Goal: Task Accomplishment & Management: Use online tool/utility

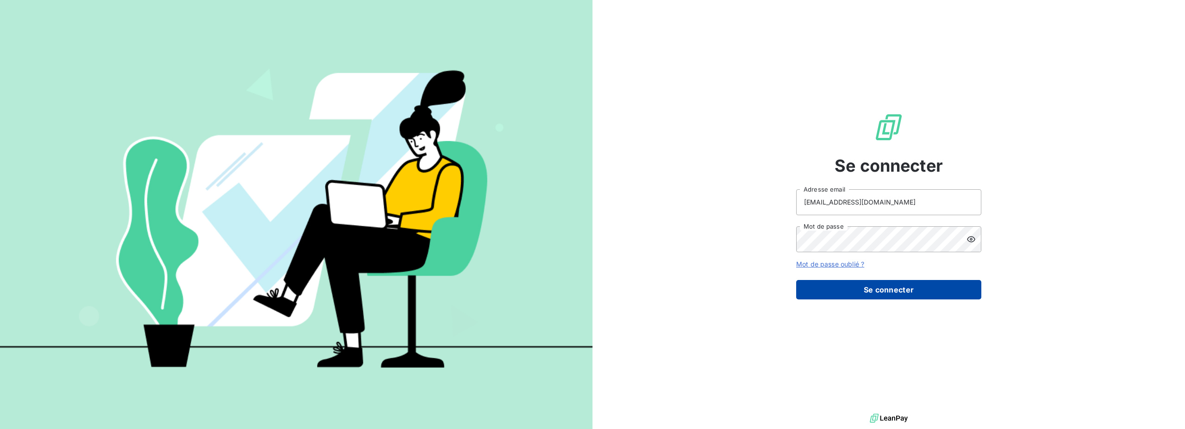
click at [896, 281] on button "Se connecter" at bounding box center [888, 289] width 185 height 19
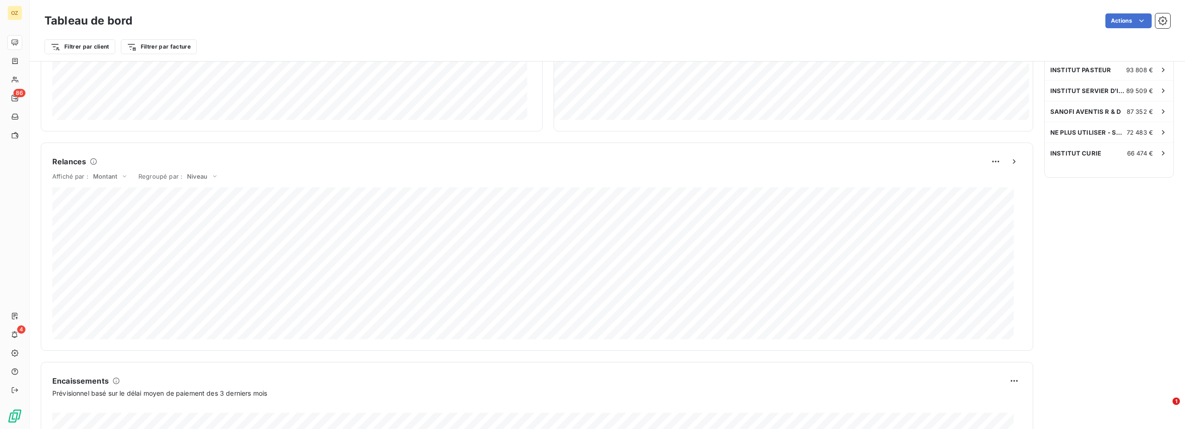
scroll to position [331, 0]
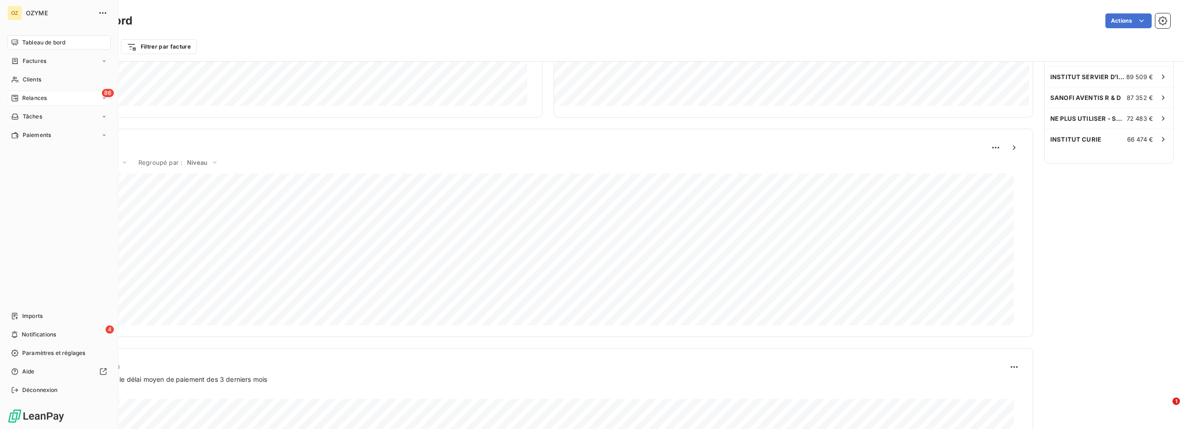
click at [37, 97] on span "Relances" at bounding box center [34, 98] width 25 height 8
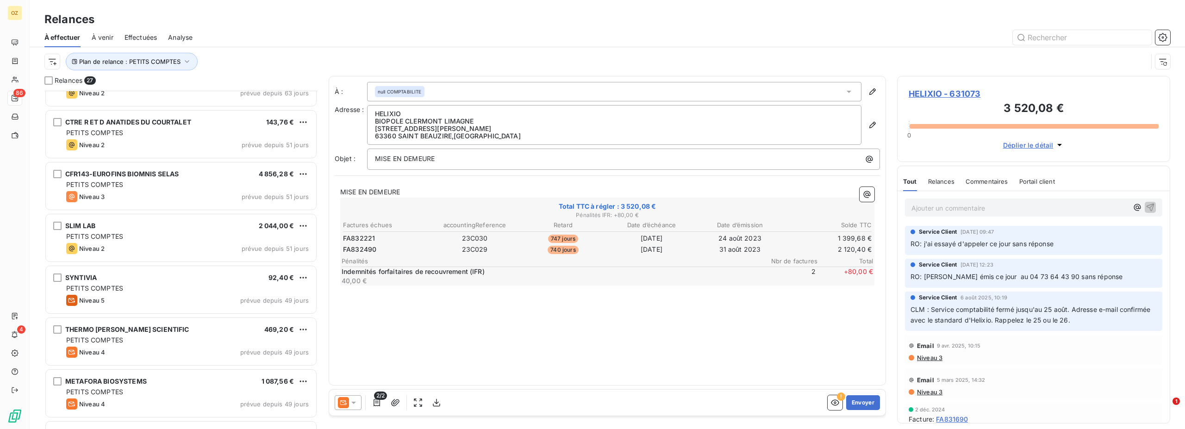
scroll to position [0, 0]
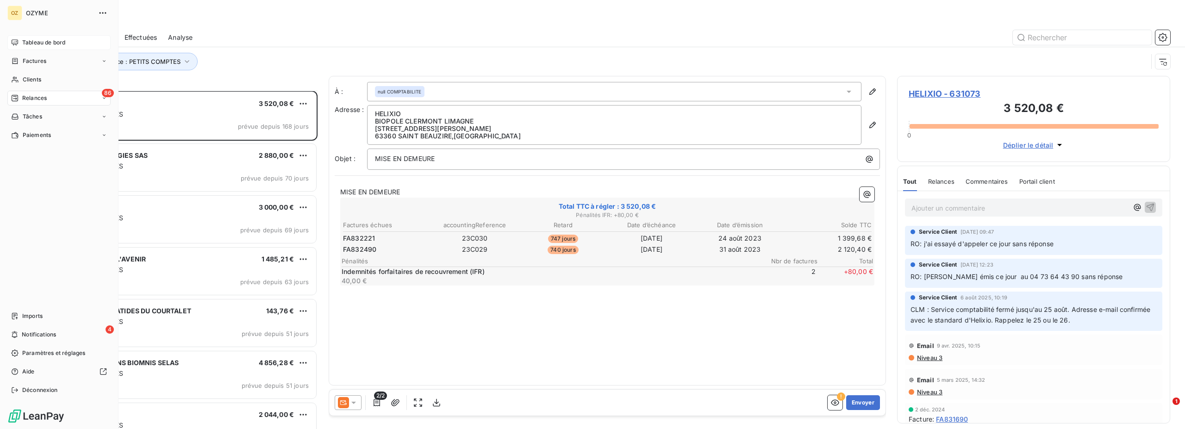
click at [31, 42] on span "Tableau de bord" at bounding box center [43, 42] width 43 height 8
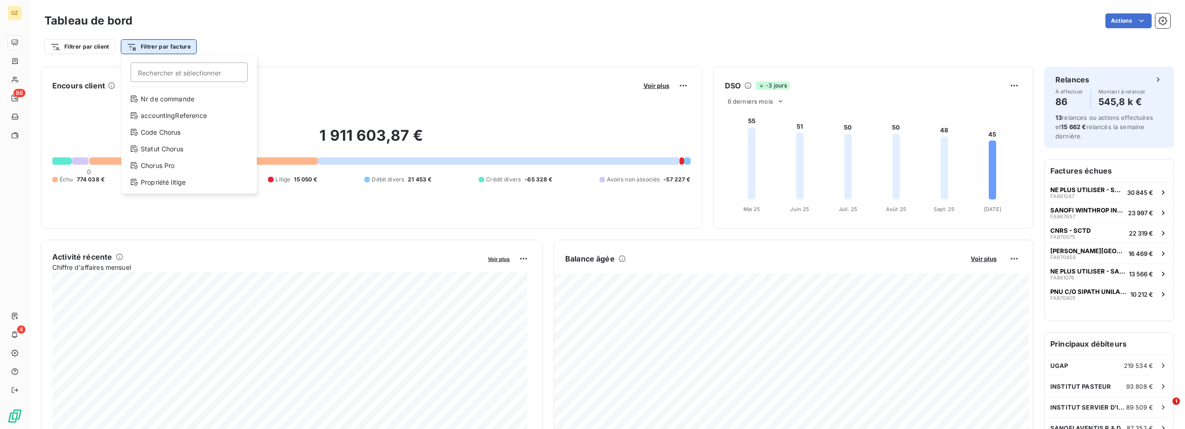
click at [170, 47] on html "OZ 86 4 Tableau de bord Actions Filtrer par client Filtrer par facture Recherch…" at bounding box center [592, 214] width 1185 height 429
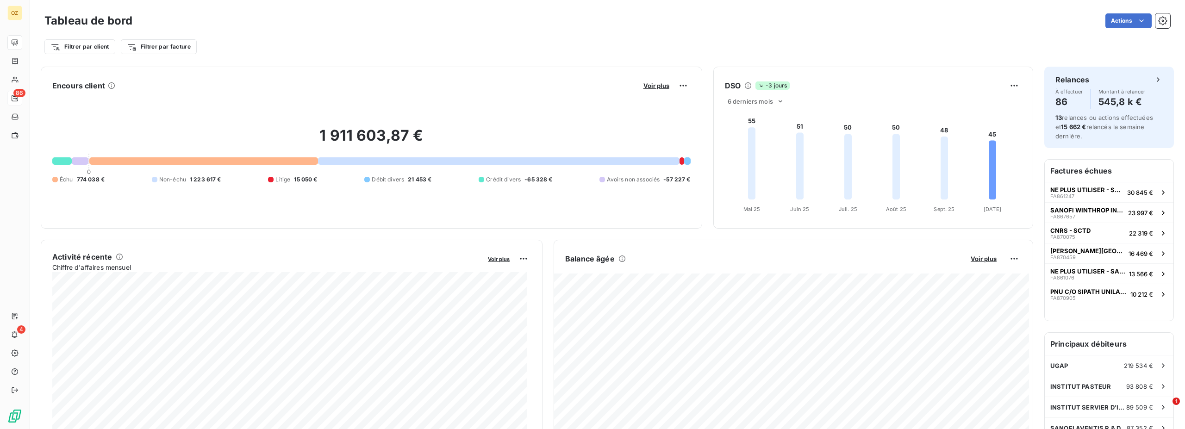
click at [99, 47] on html "OZ 86 4 Tableau de bord Actions Filtrer par client Filtrer par facture Encours …" at bounding box center [592, 214] width 1185 height 429
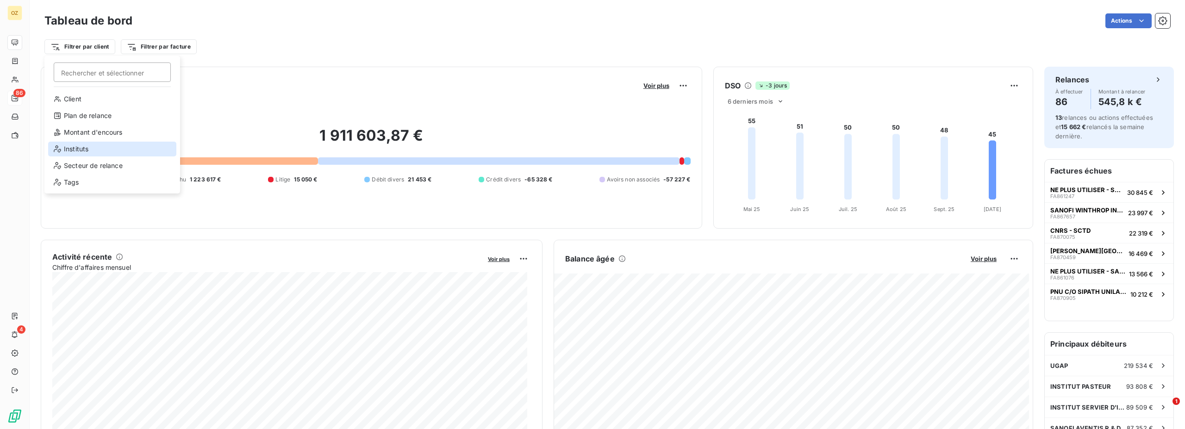
click at [100, 153] on div "Instituts" at bounding box center [112, 149] width 128 height 15
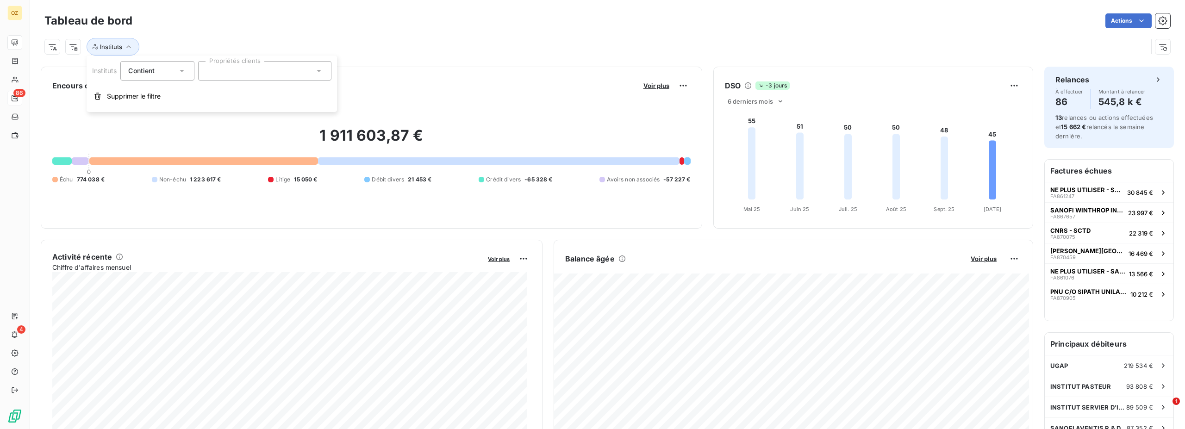
click at [245, 75] on div at bounding box center [264, 70] width 133 height 19
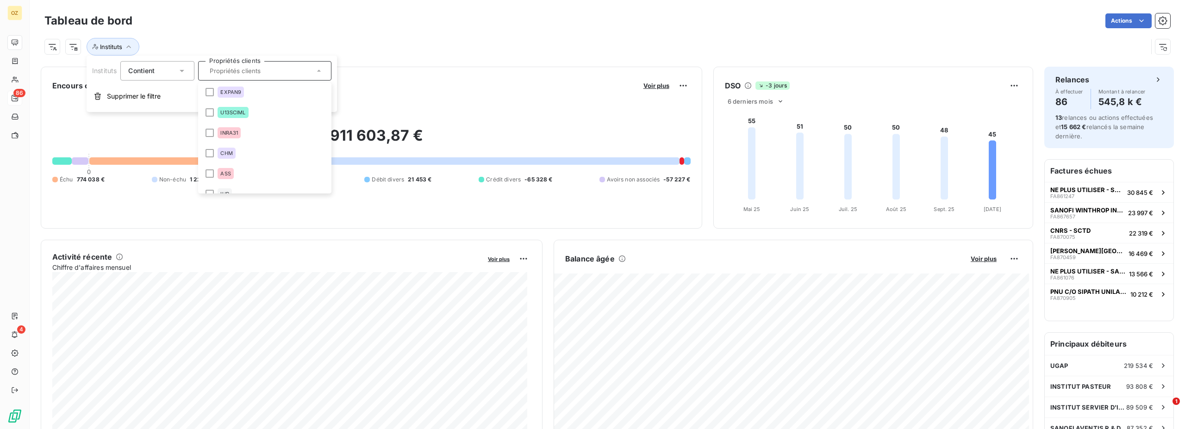
scroll to position [222, 0]
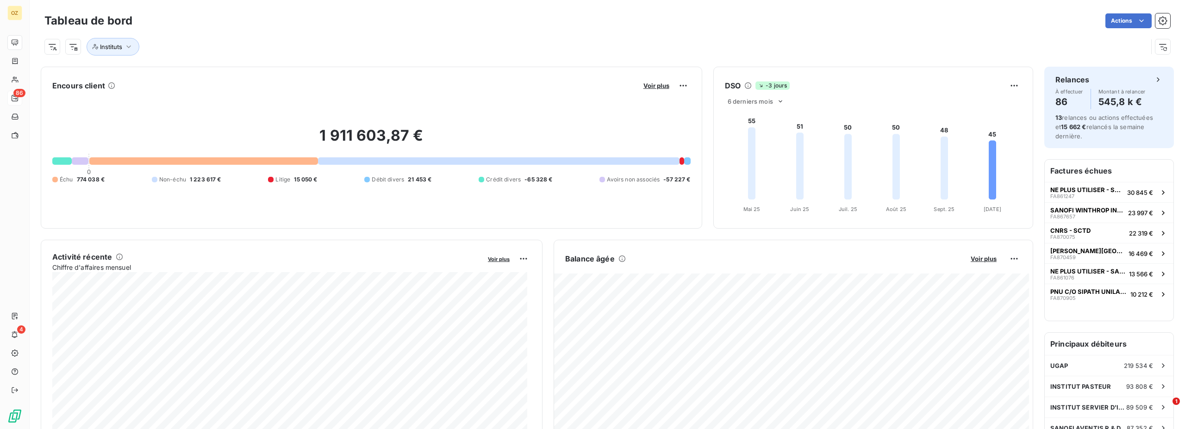
click at [249, 32] on div "Instituts" at bounding box center [606, 43] width 1125 height 25
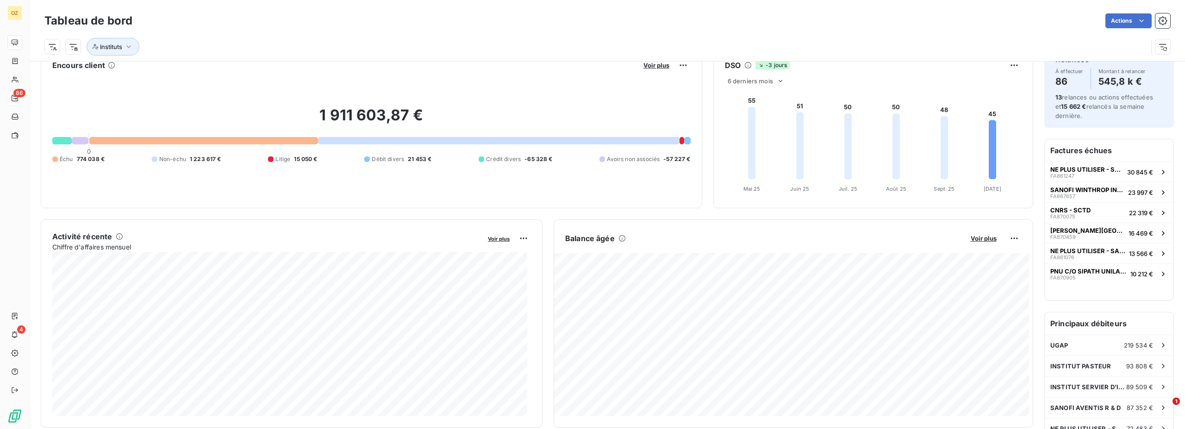
scroll to position [0, 0]
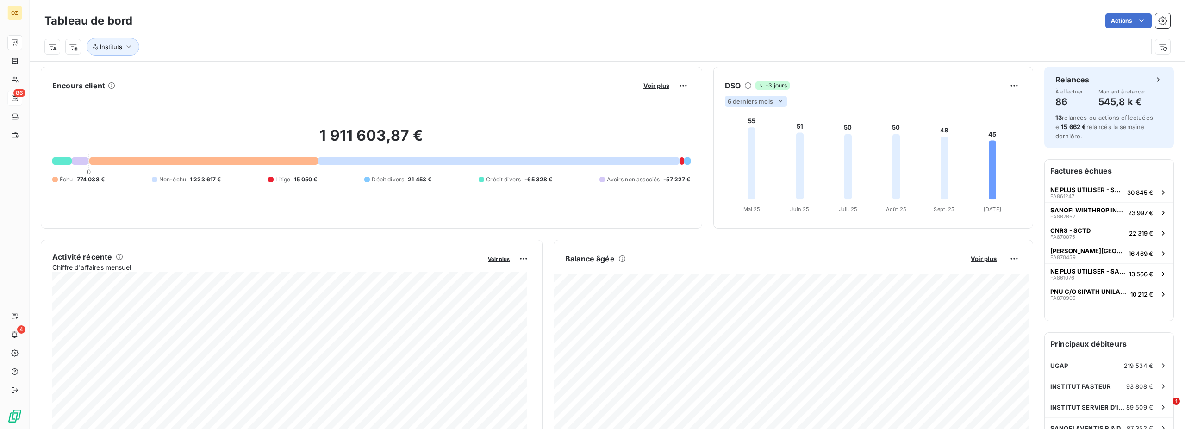
click at [768, 103] on span "6 derniers mois" at bounding box center [749, 101] width 45 height 7
click at [758, 137] on li "12" at bounding box center [757, 137] width 61 height 17
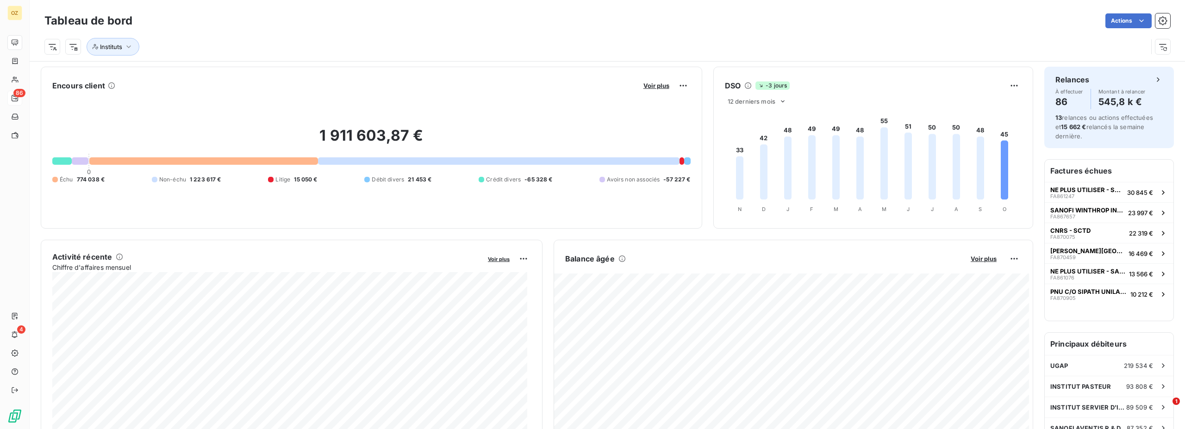
click at [736, 175] on icon at bounding box center [739, 178] width 7 height 44
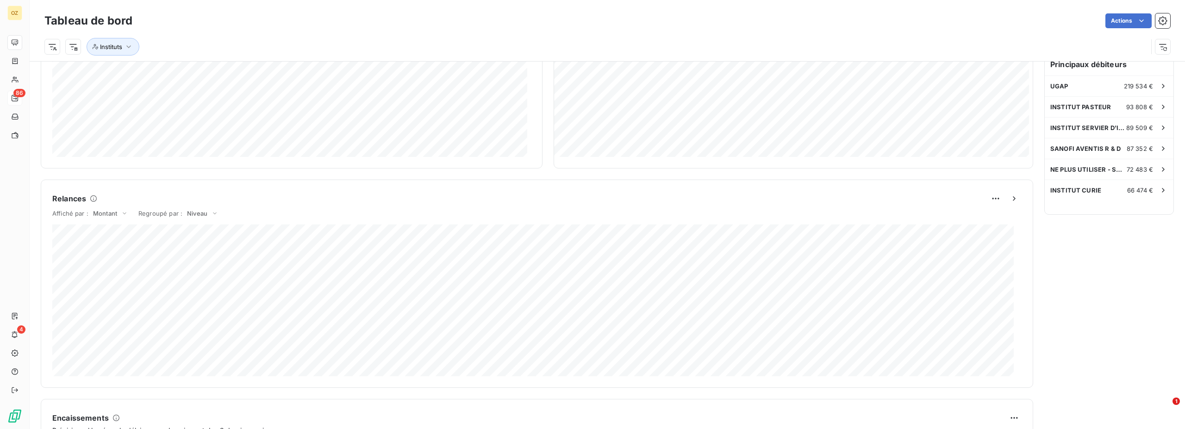
scroll to position [284, 0]
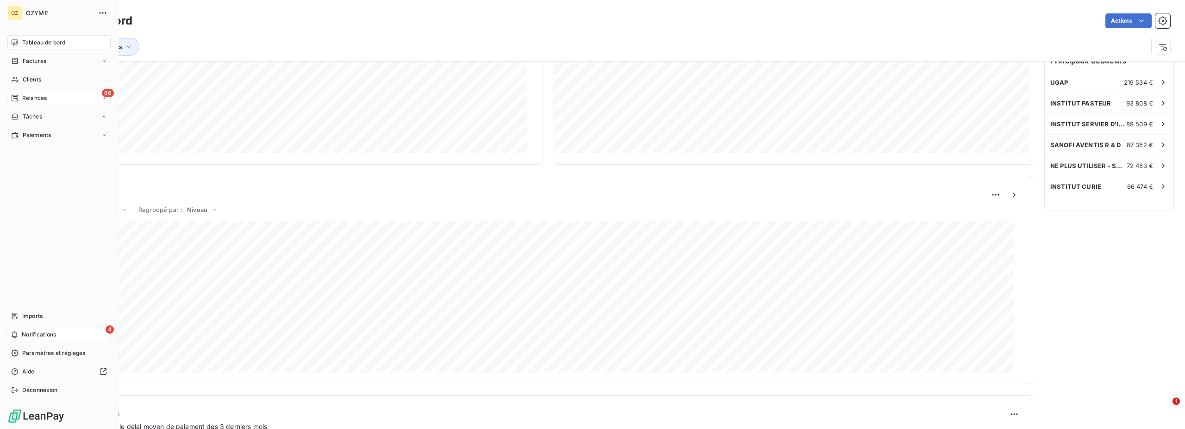
click at [39, 334] on span "Notifications" at bounding box center [39, 334] width 34 height 8
click at [55, 43] on span "Tableau de bord" at bounding box center [43, 42] width 43 height 8
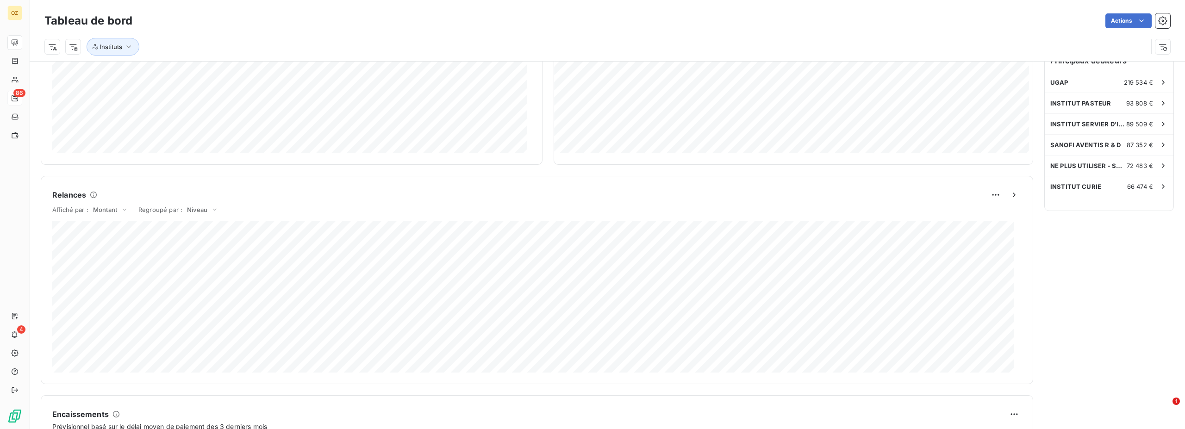
scroll to position [0, 0]
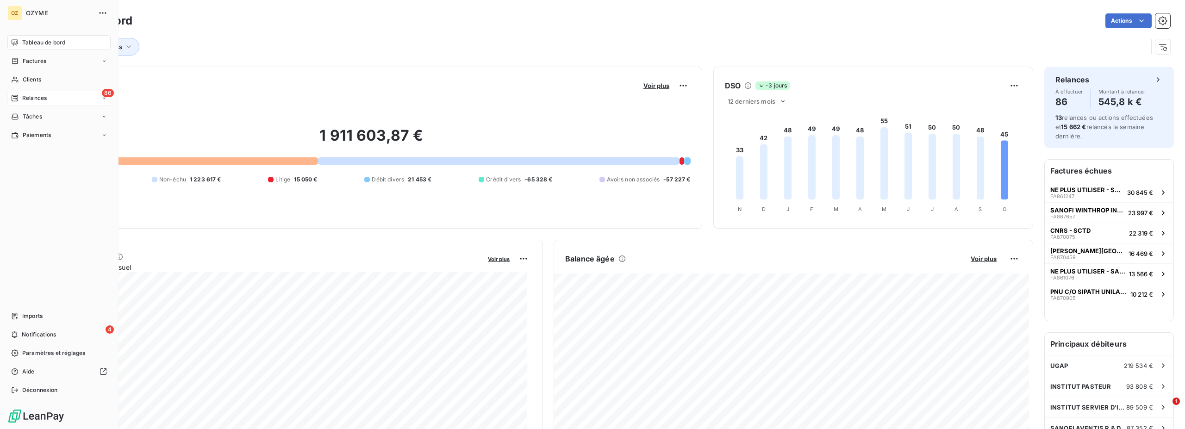
click at [33, 101] on span "Relances" at bounding box center [34, 98] width 25 height 8
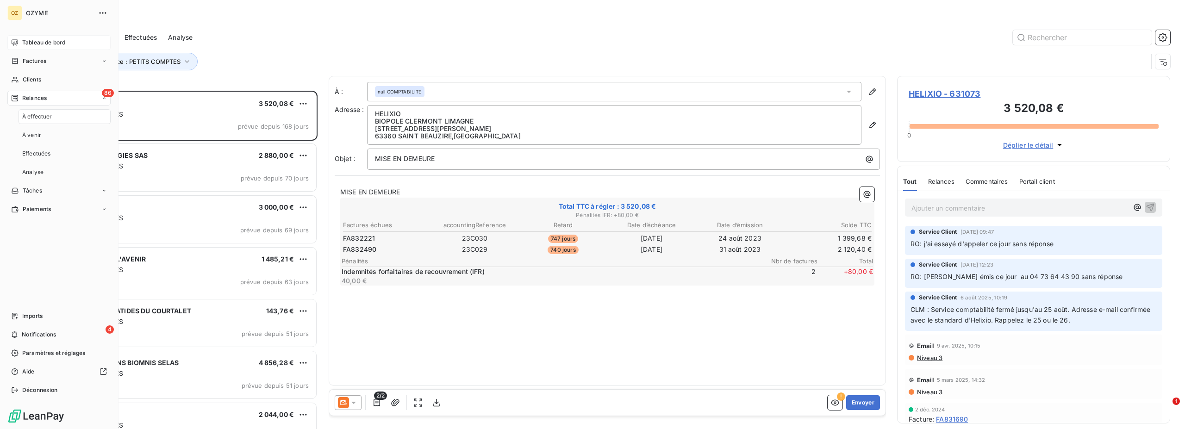
scroll to position [330, 265]
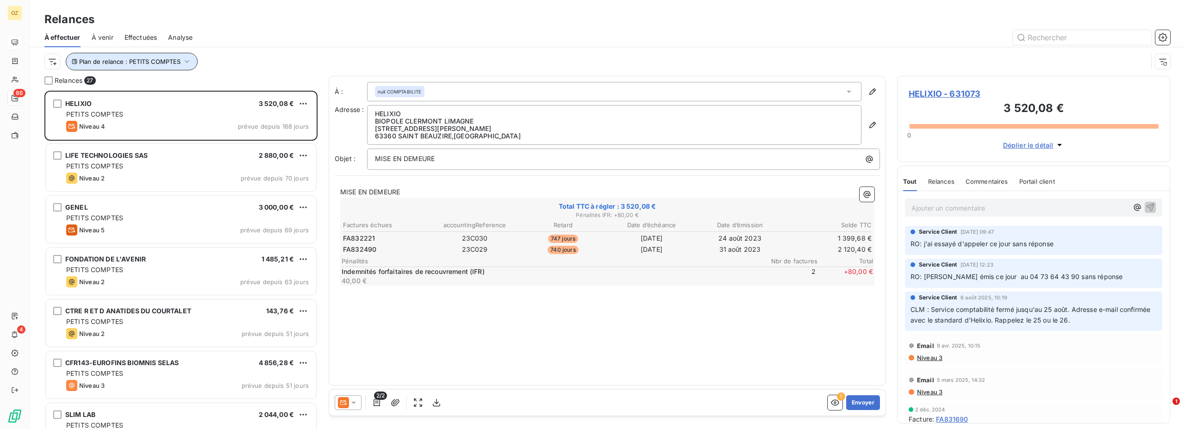
click at [144, 63] on span "Plan de relance : PETITS COMPTES" at bounding box center [129, 61] width 101 height 7
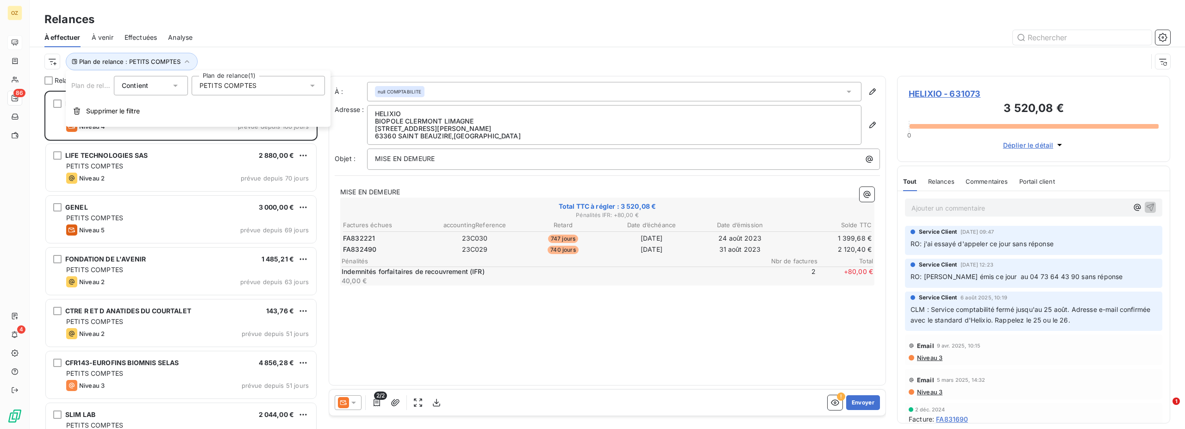
click at [244, 87] on span "PETITS COMPTES" at bounding box center [227, 85] width 57 height 9
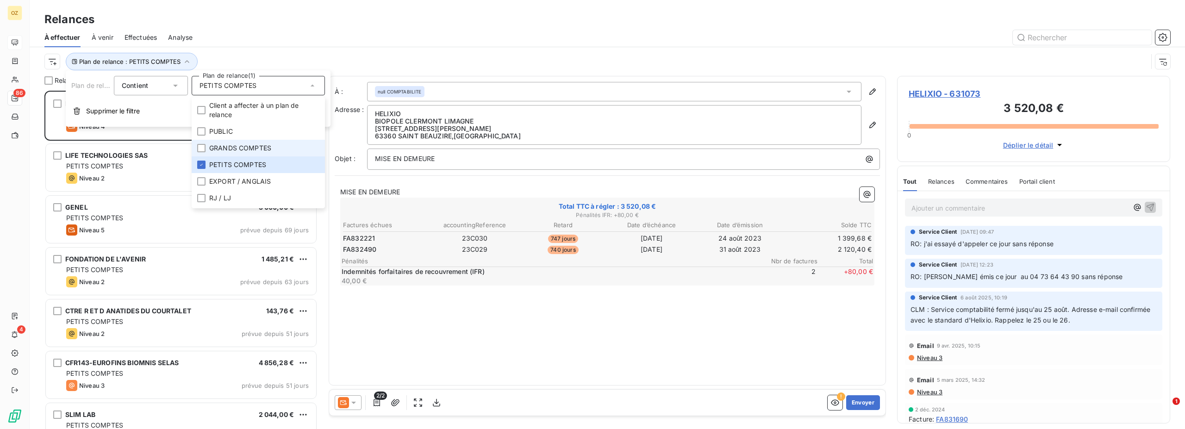
click at [237, 147] on span "GRANDS COMPTES" at bounding box center [240, 147] width 62 height 9
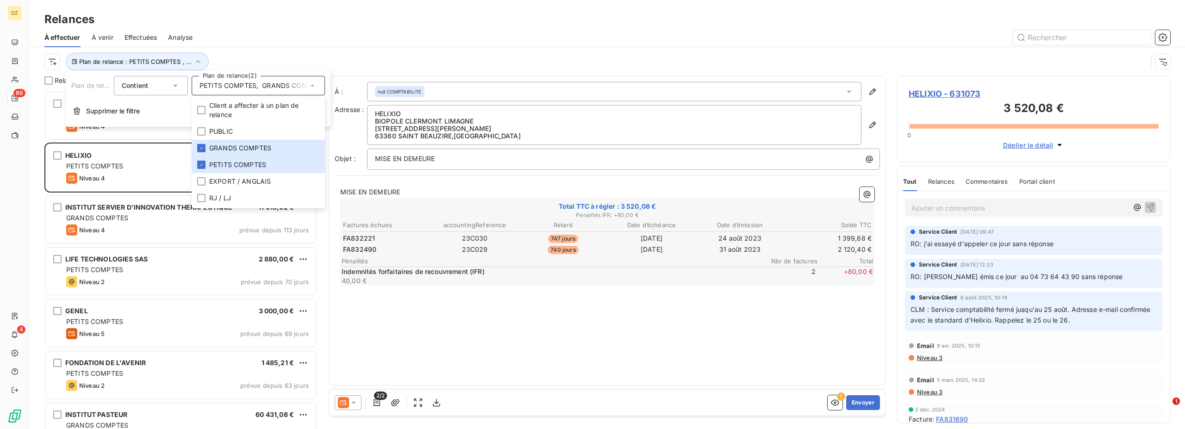
click at [348, 31] on div at bounding box center [687, 37] width 966 height 15
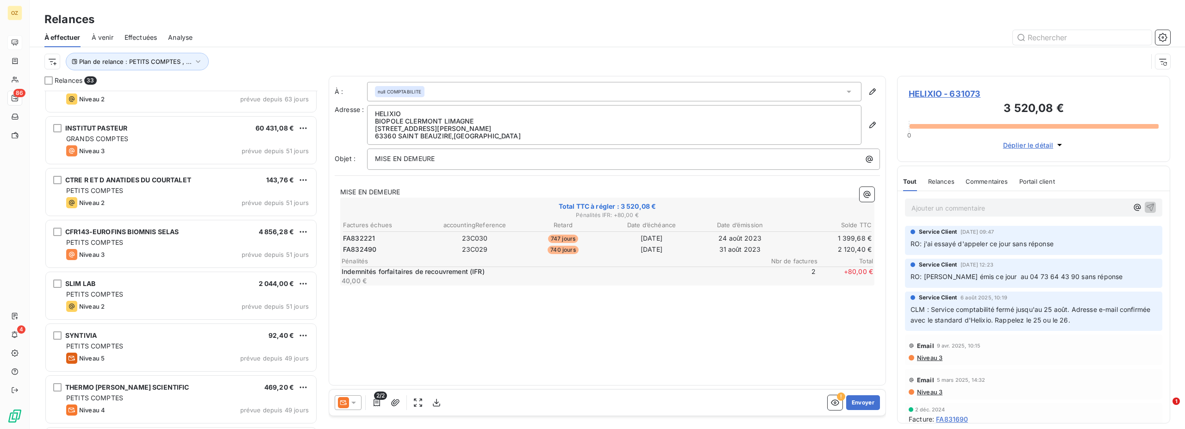
scroll to position [0, 0]
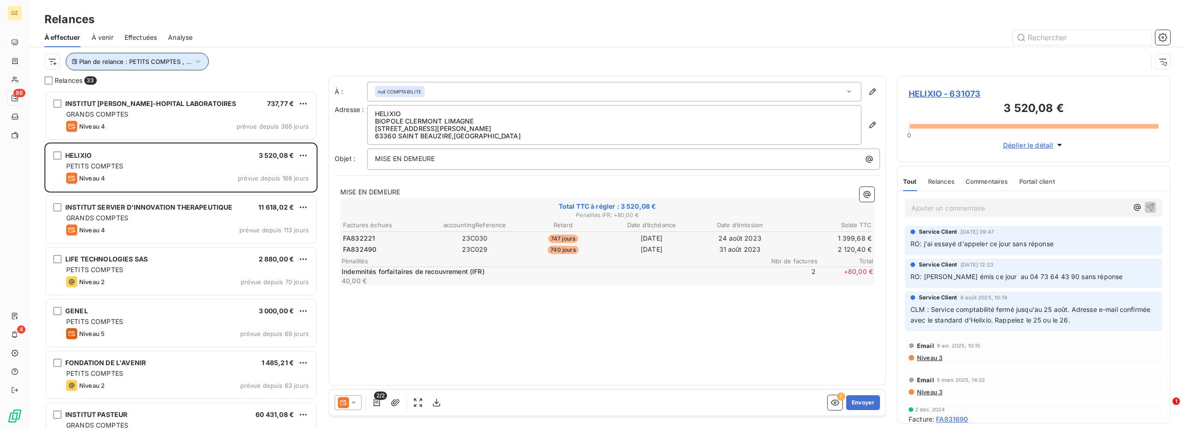
click at [197, 62] on icon "button" at bounding box center [198, 61] width 5 height 3
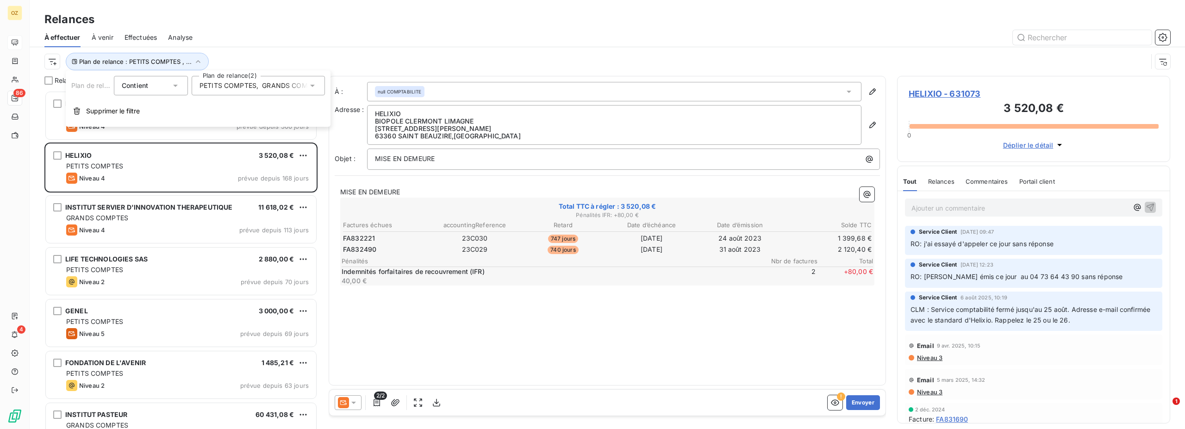
click at [318, 40] on div at bounding box center [687, 37] width 966 height 15
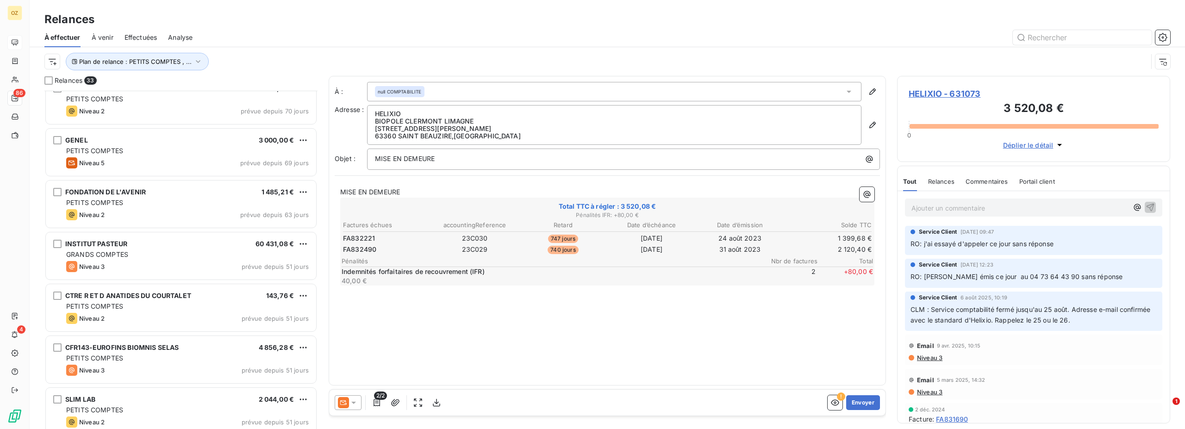
scroll to position [95, 0]
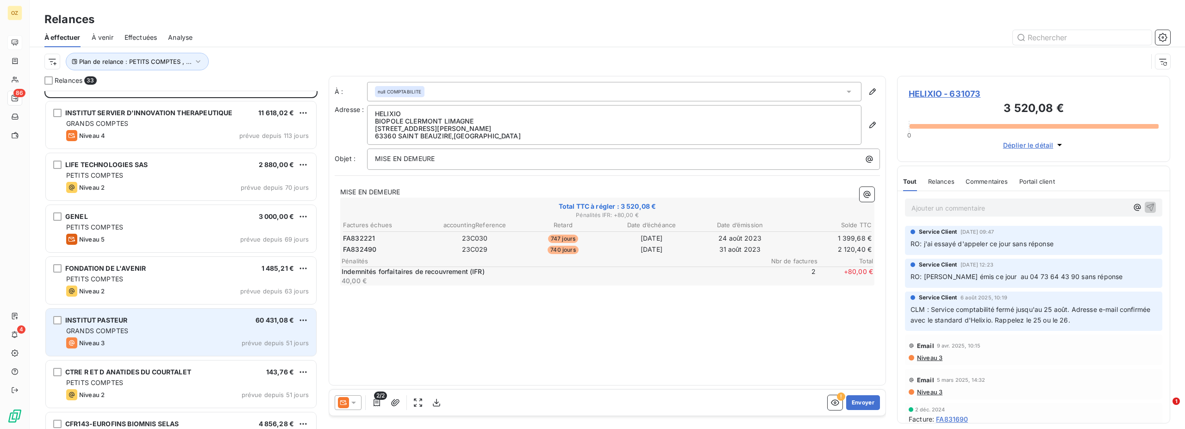
click at [106, 325] on div "INSTITUT PASTEUR" at bounding box center [96, 320] width 62 height 9
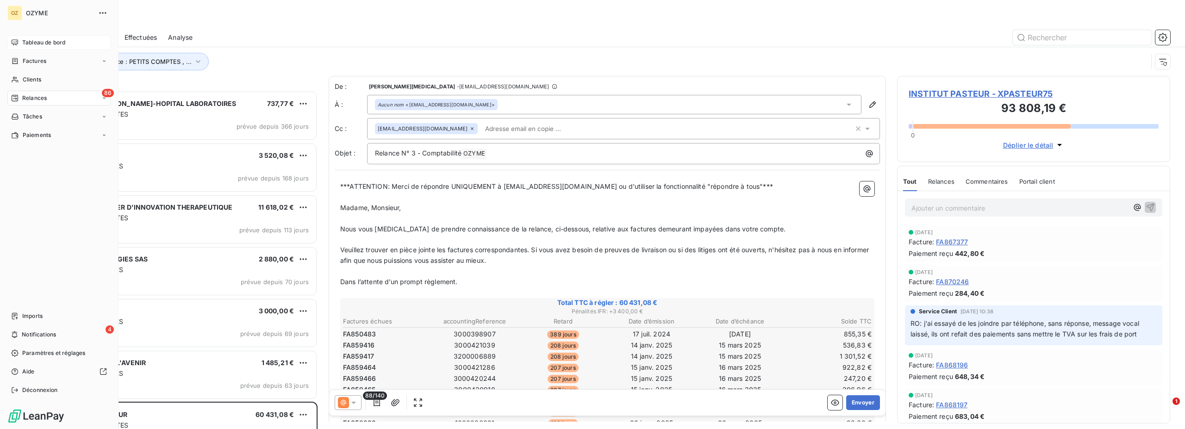
click at [42, 45] on span "Tableau de bord" at bounding box center [43, 42] width 43 height 8
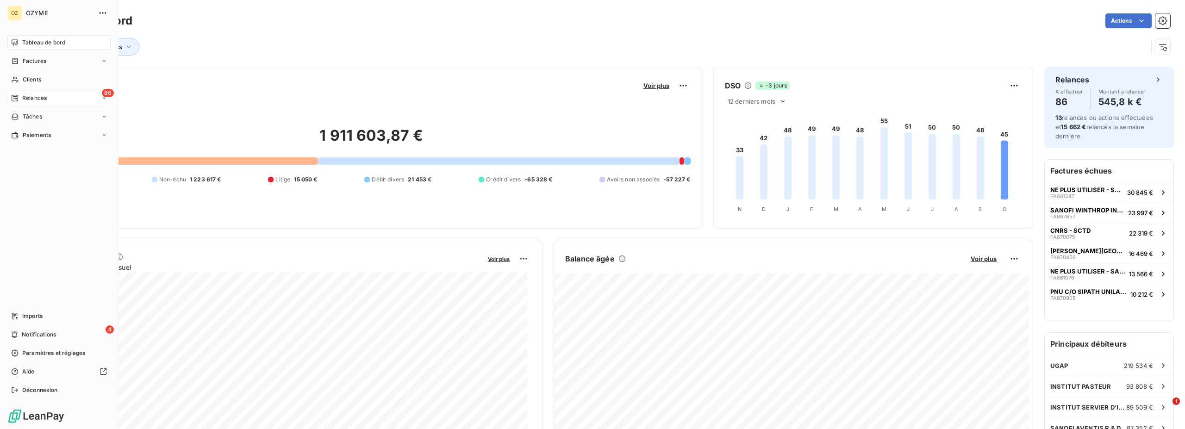
click at [47, 94] on div "86 Relances" at bounding box center [58, 98] width 103 height 15
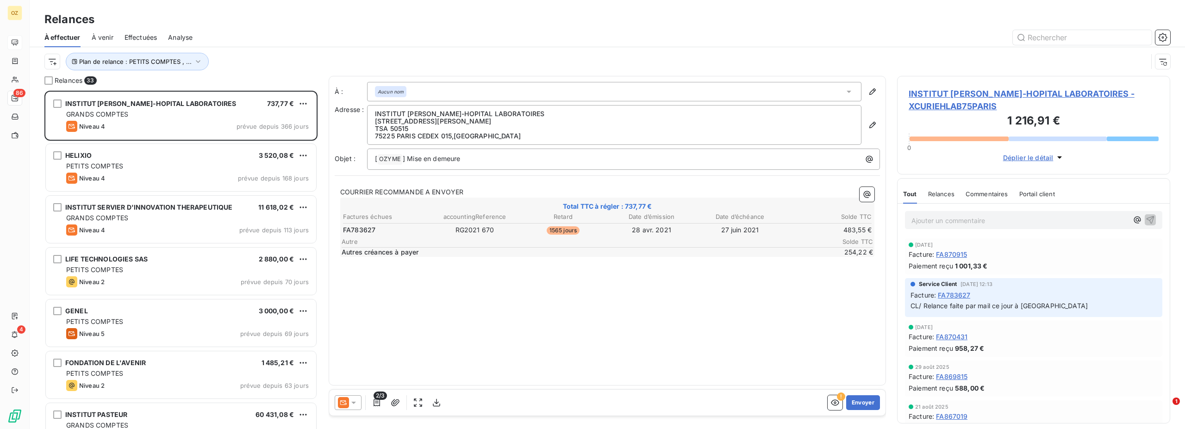
scroll to position [330, 265]
